Goal: Task Accomplishment & Management: Complete application form

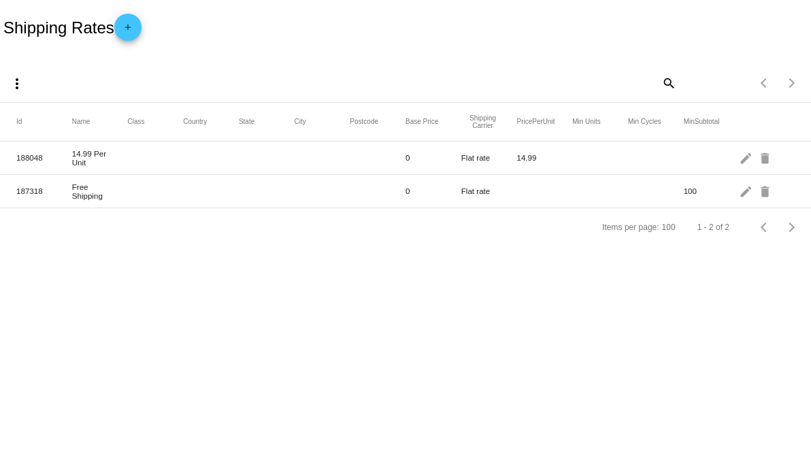
click at [743, 163] on mat-icon "edit" at bounding box center [747, 157] width 16 height 21
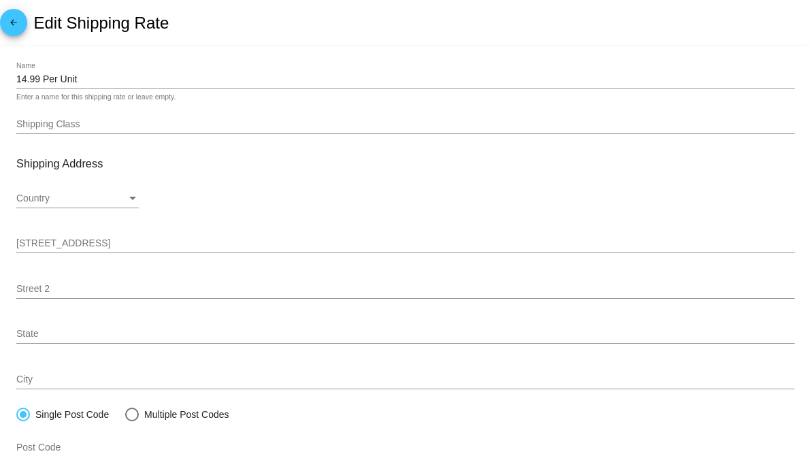
click at [21, 27] on mat-icon "arrow_back" at bounding box center [13, 26] width 16 height 16
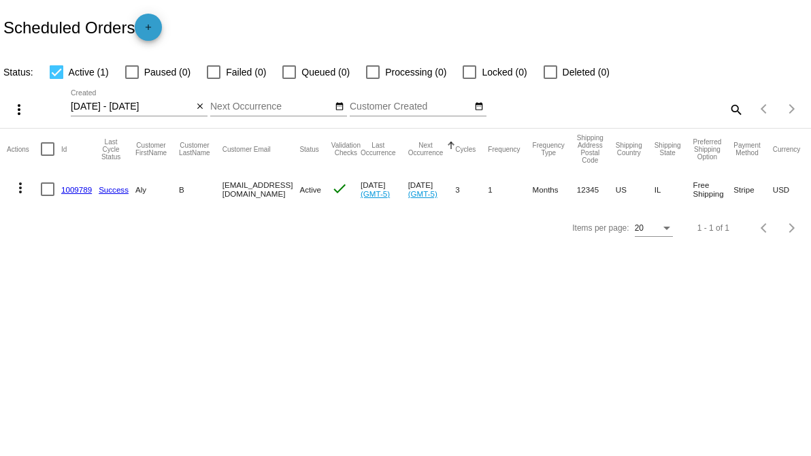
click at [156, 27] on mat-icon "add" at bounding box center [148, 30] width 16 height 16
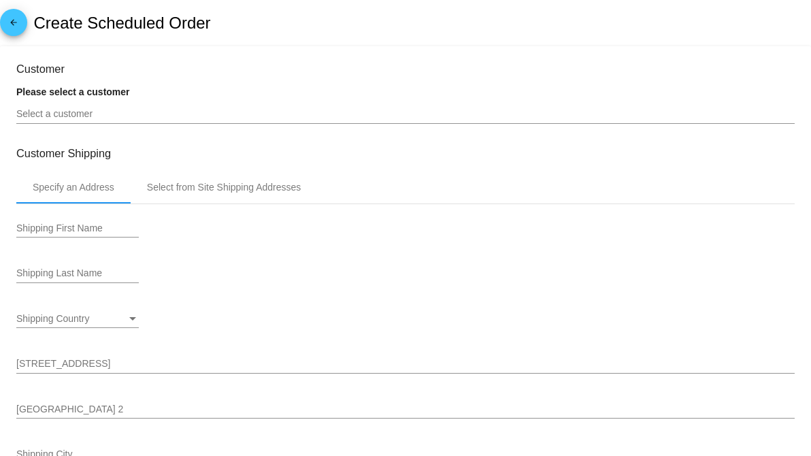
type input "[DATE]"
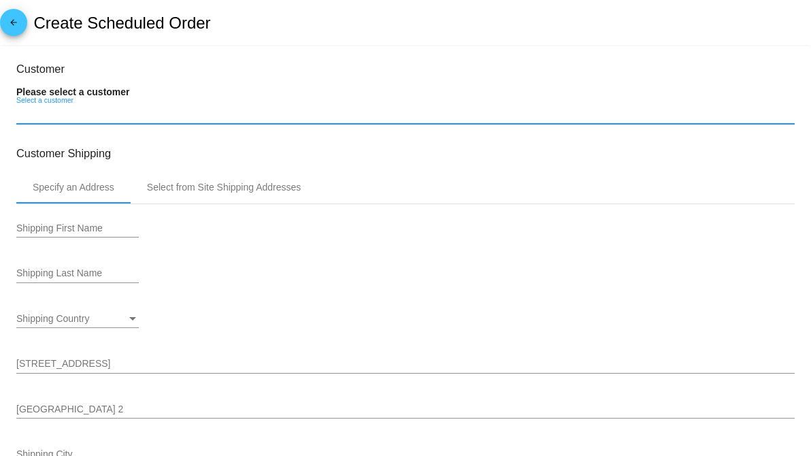
click at [144, 116] on input "Select a customer" at bounding box center [405, 114] width 779 height 11
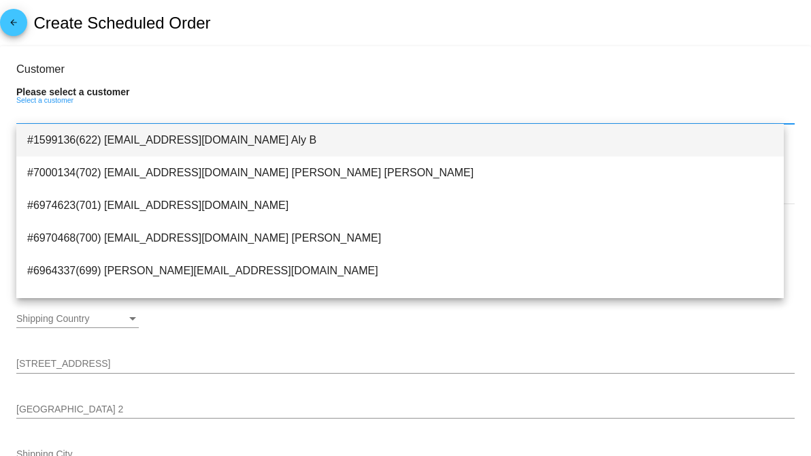
click at [140, 149] on span "#1599136(622) [EMAIL_ADDRESS][DOMAIN_NAME] Aly B" at bounding box center [400, 140] width 746 height 33
type input "Aly"
type input "B"
type input "[STREET_ADDRESS]"
type input "Haddenfield"
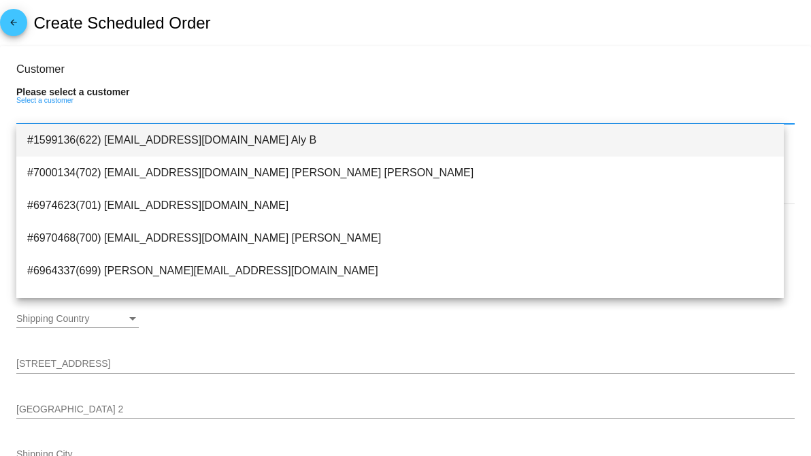
type input "12345"
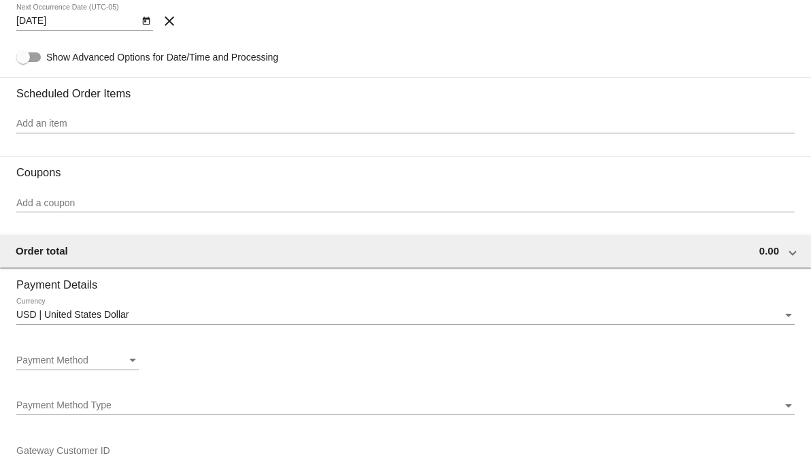
scroll to position [681, 0]
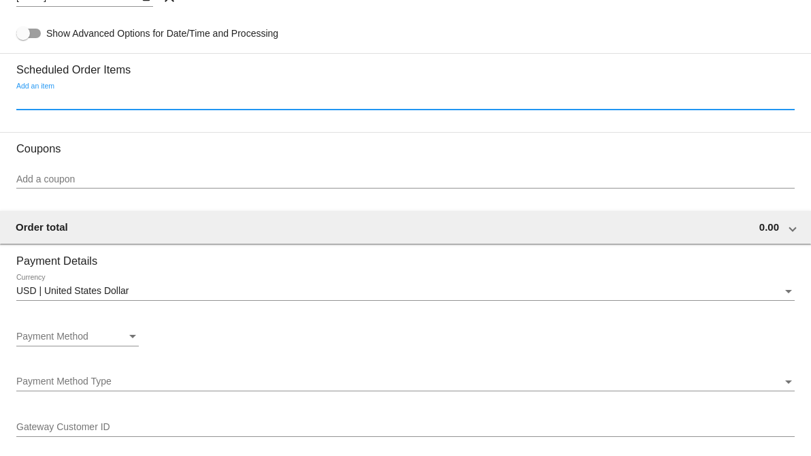
click at [102, 101] on input "Add an item" at bounding box center [405, 100] width 779 height 11
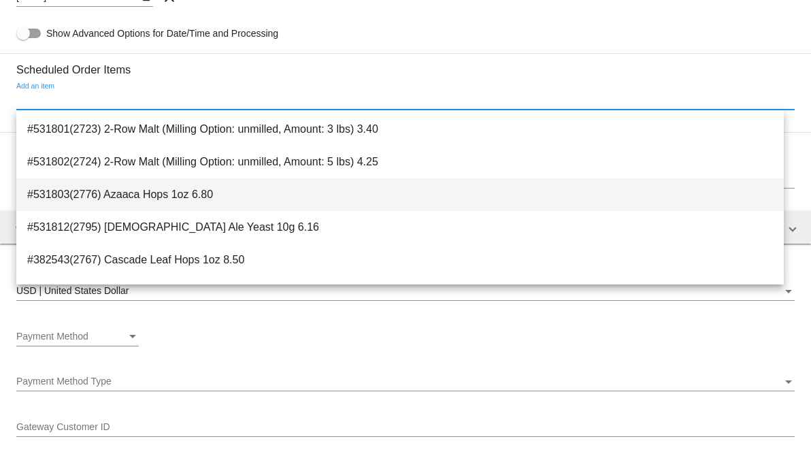
scroll to position [151, 0]
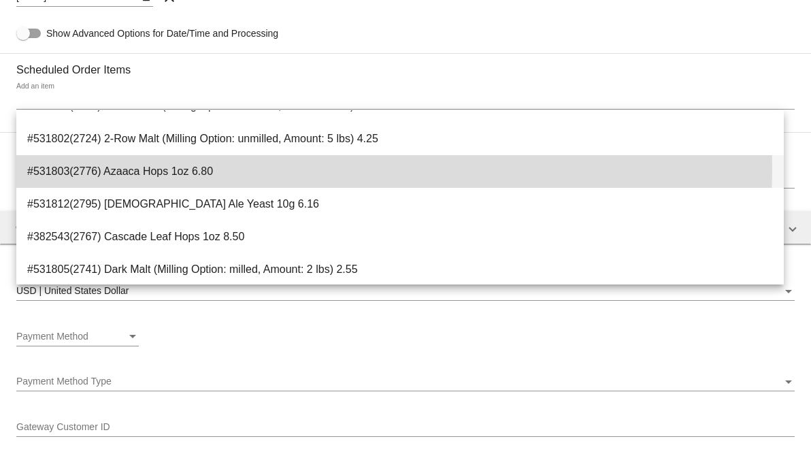
click at [278, 167] on span "#531803(2776) Azaaca Hops 1oz 6.80" at bounding box center [400, 171] width 746 height 33
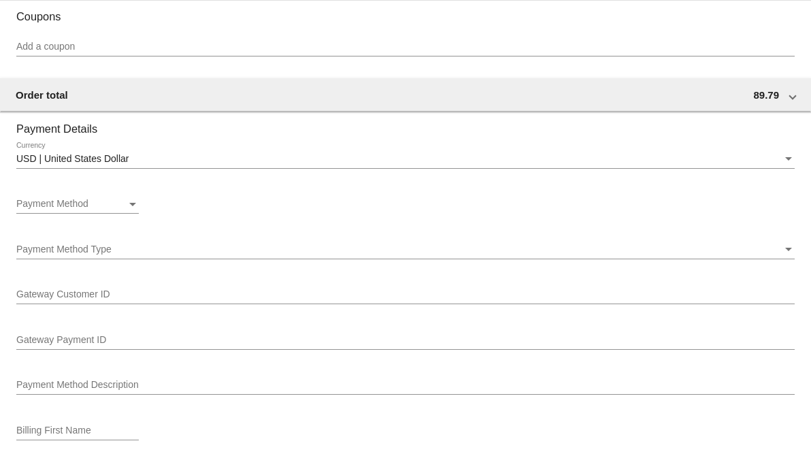
scroll to position [907, 0]
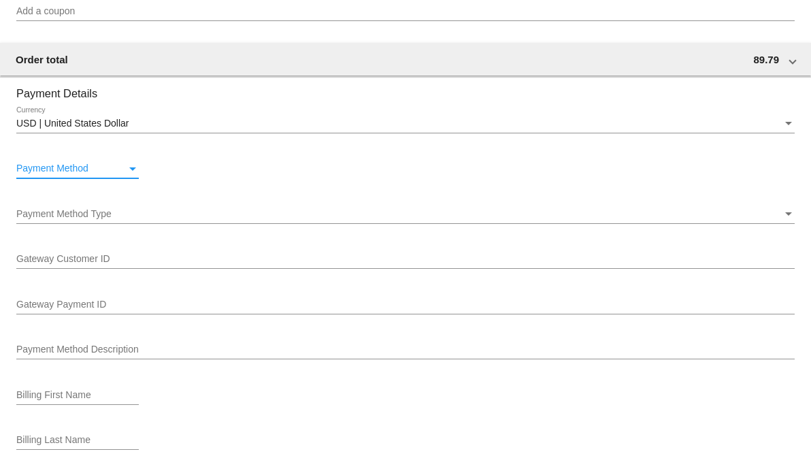
click at [118, 166] on div "Payment Method" at bounding box center [71, 168] width 110 height 11
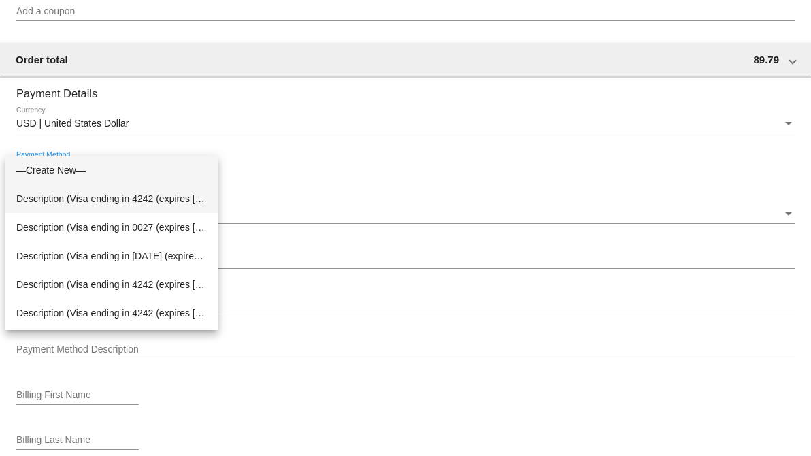
click at [118, 199] on span "Description (Visa ending in 4242 (expires [CREDIT_CARD_DATA])) GatewayCustomerI…" at bounding box center [111, 198] width 191 height 29
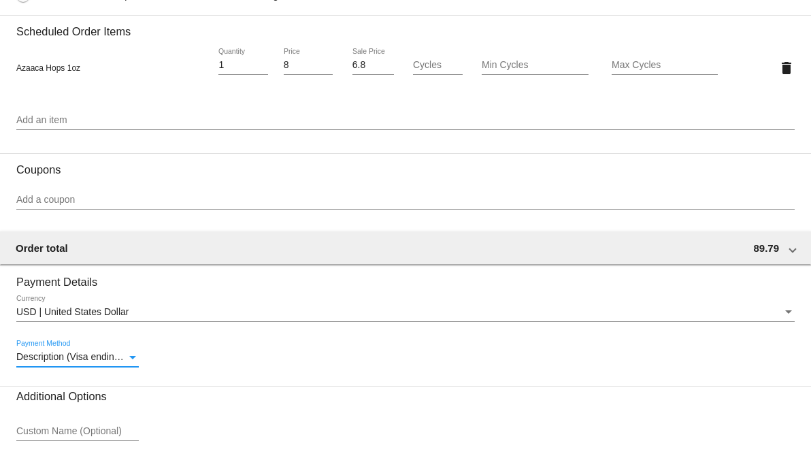
scroll to position [819, 0]
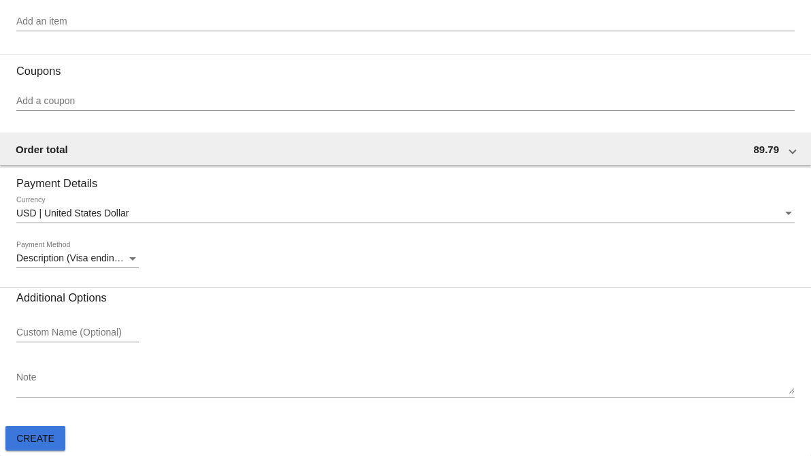
click at [61, 436] on button "Create" at bounding box center [35, 438] width 60 height 25
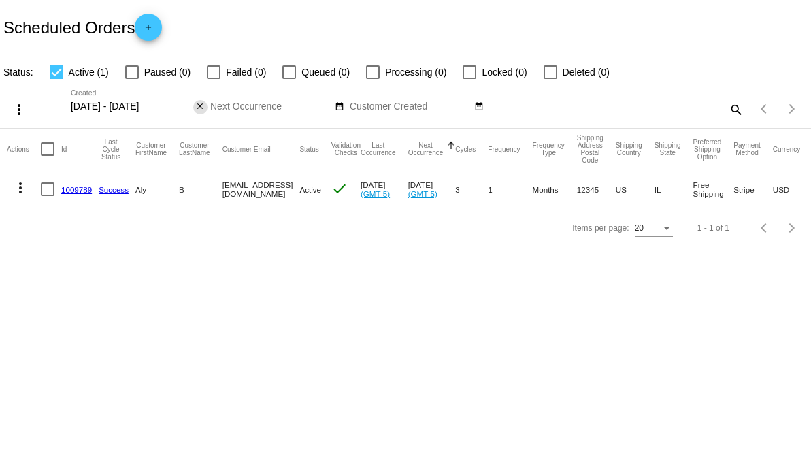
click at [198, 109] on mat-icon "close" at bounding box center [200, 106] width 10 height 11
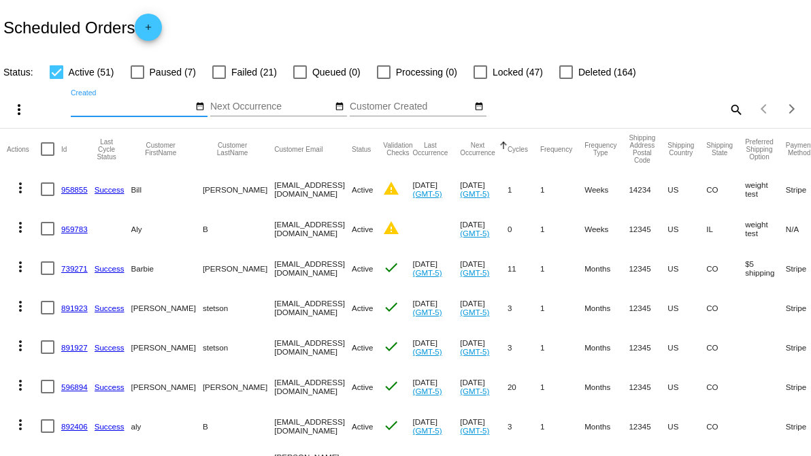
click at [153, 110] on input "Created" at bounding box center [132, 106] width 123 height 11
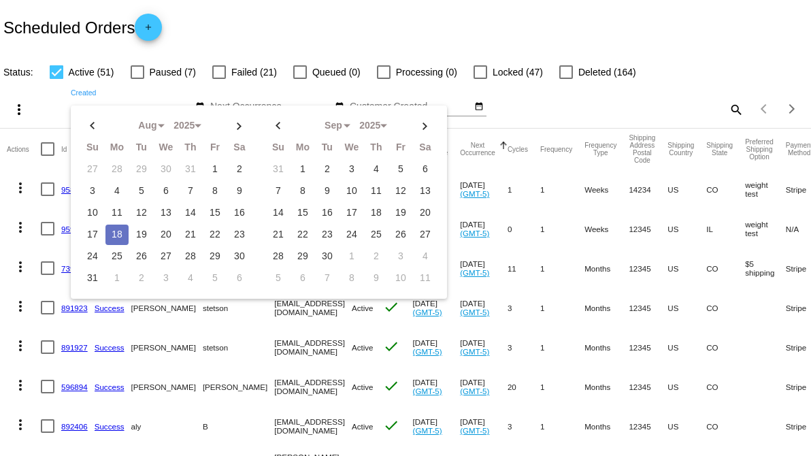
click at [115, 230] on td "18" at bounding box center [117, 235] width 23 height 20
click at [115, 229] on td "18" at bounding box center [117, 235] width 23 height 20
type input "[DATE] - [DATE]"
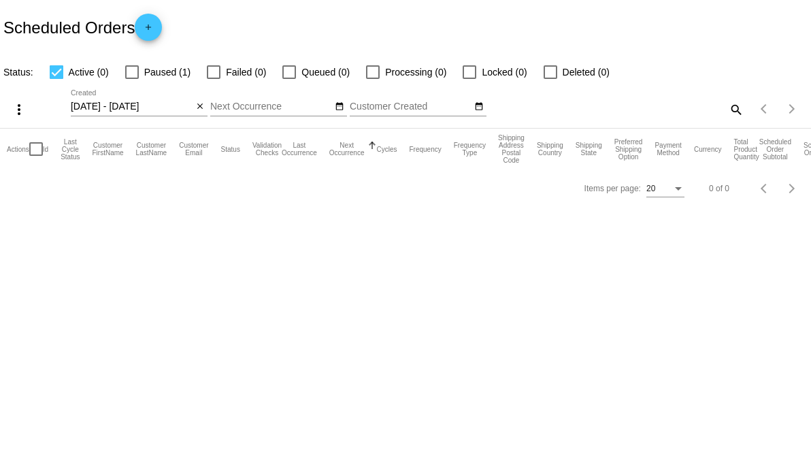
click at [144, 73] on span "Paused (1)" at bounding box center [167, 72] width 46 height 16
click at [132, 79] on input "Paused (1)" at bounding box center [131, 79] width 1 height 1
checkbox input "true"
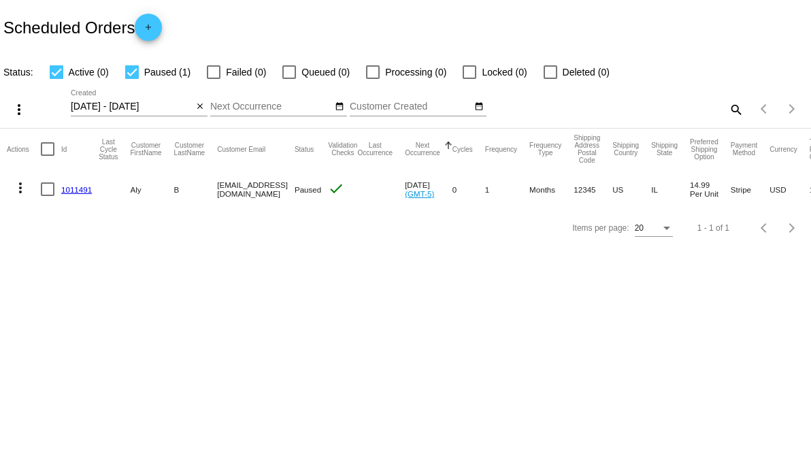
click at [23, 184] on mat-icon "more_vert" at bounding box center [20, 188] width 16 height 16
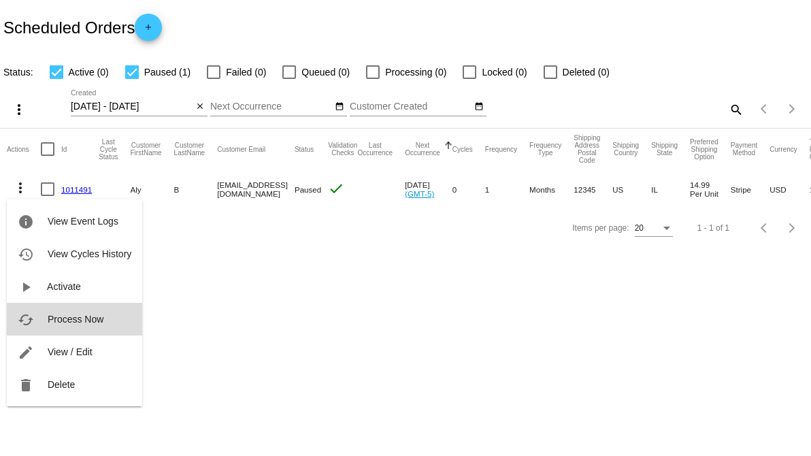
click at [57, 323] on span "Process Now" at bounding box center [76, 319] width 56 height 11
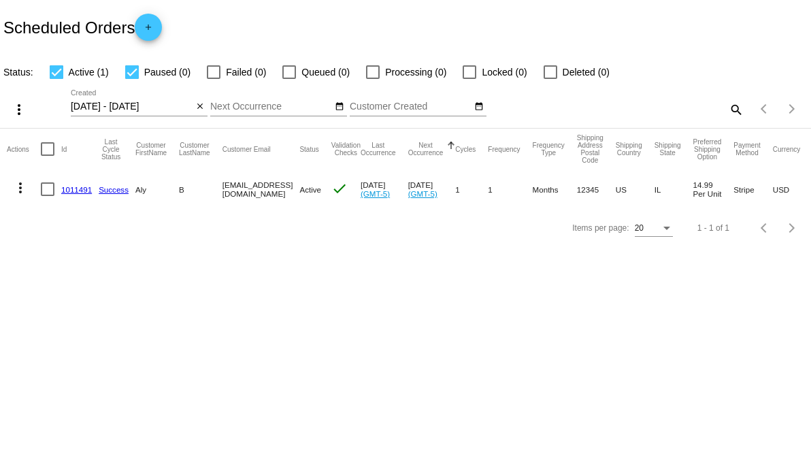
click at [85, 187] on link "1011491" at bounding box center [76, 189] width 31 height 9
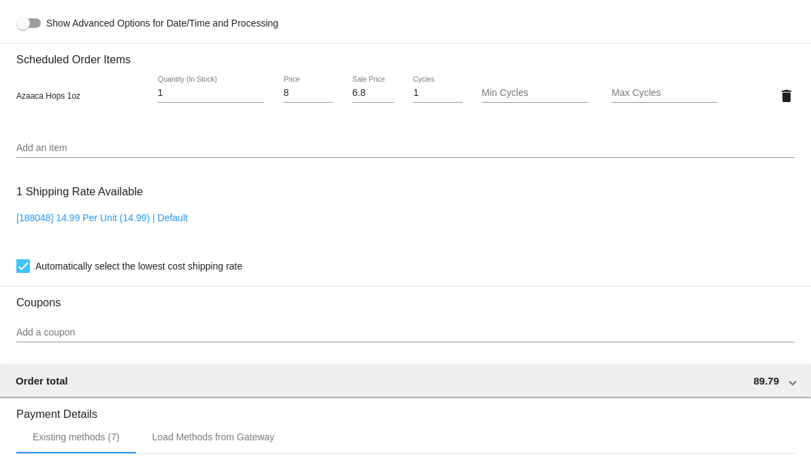
scroll to position [907, 0]
click at [258, 89] on input "2" at bounding box center [211, 91] width 106 height 11
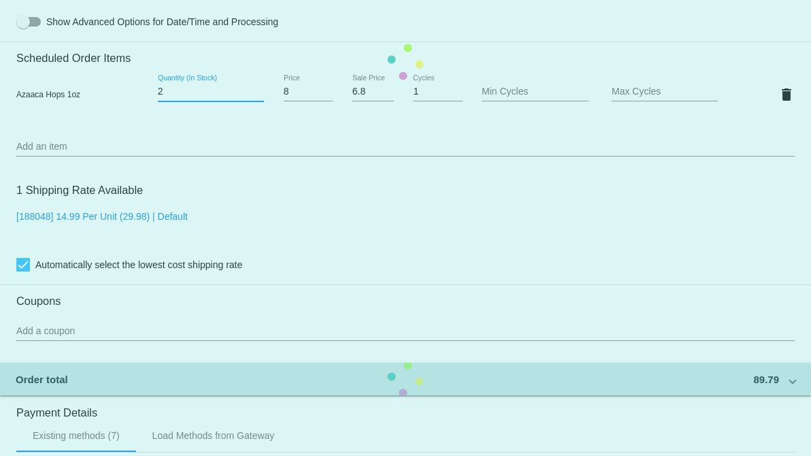
click at [253, 91] on mat-card "Customer 1599136: Aly B aly@qpilot.cloud Customer Shipping Enter Shipping Addre…" at bounding box center [405, 62] width 811 height 1362
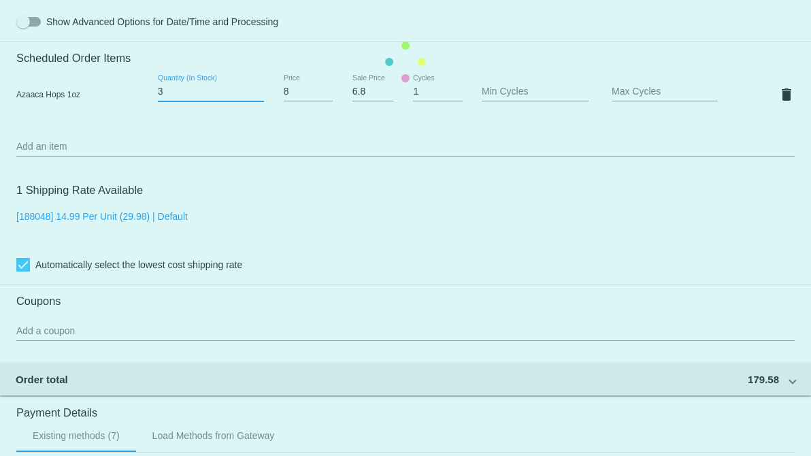
type input "3"
click at [253, 91] on input "3" at bounding box center [211, 91] width 106 height 11
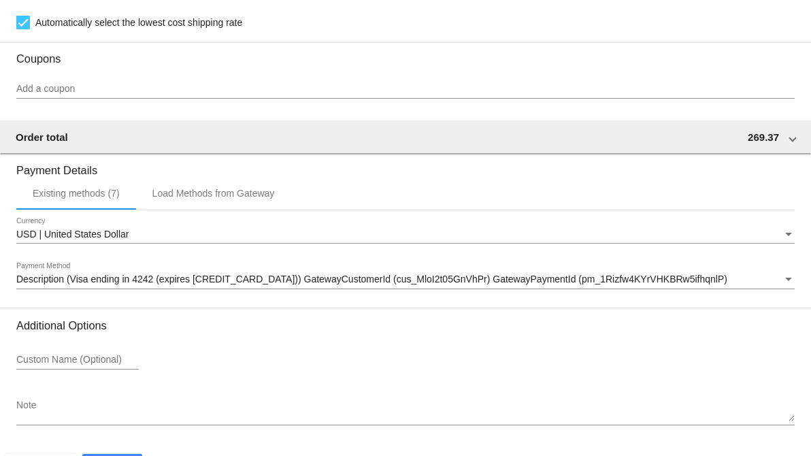
scroll to position [1196, 0]
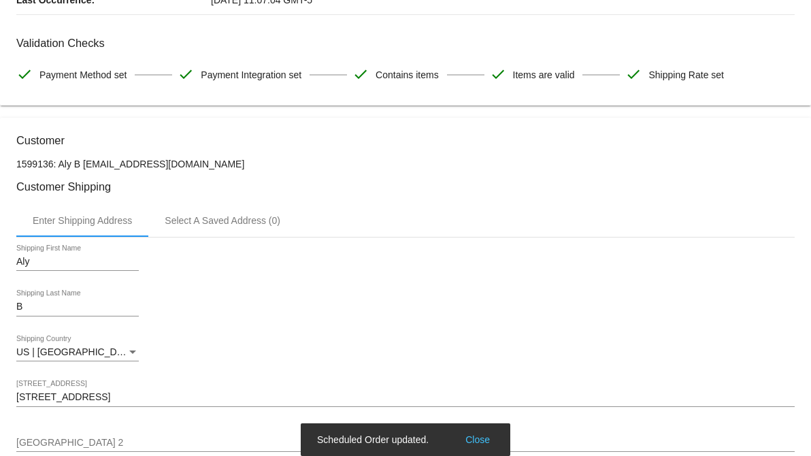
scroll to position [0, 0]
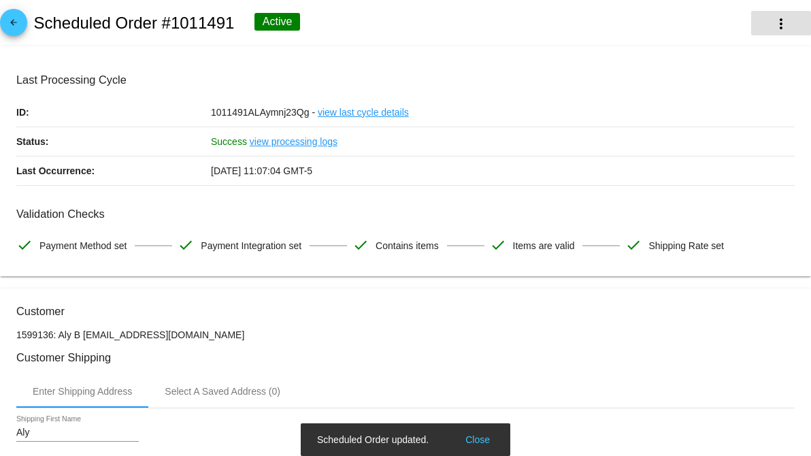
click at [773, 23] on mat-icon "more_vert" at bounding box center [781, 24] width 16 height 16
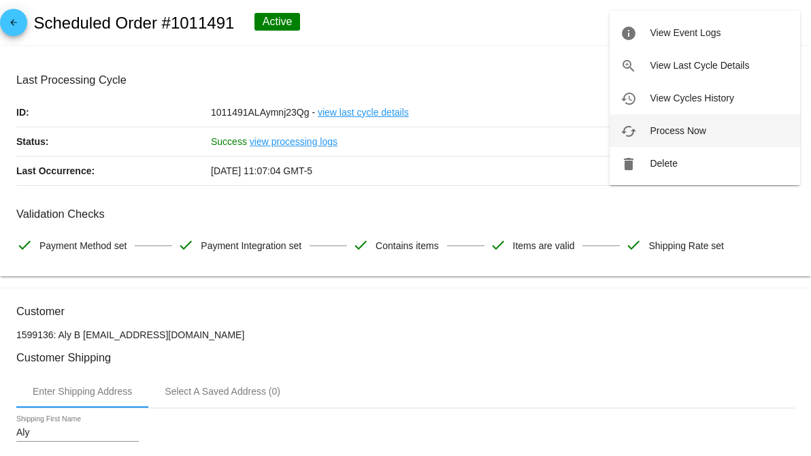
click at [694, 124] on button "cached Process Now" at bounding box center [705, 130] width 191 height 33
